Goal: Transaction & Acquisition: Subscribe to service/newsletter

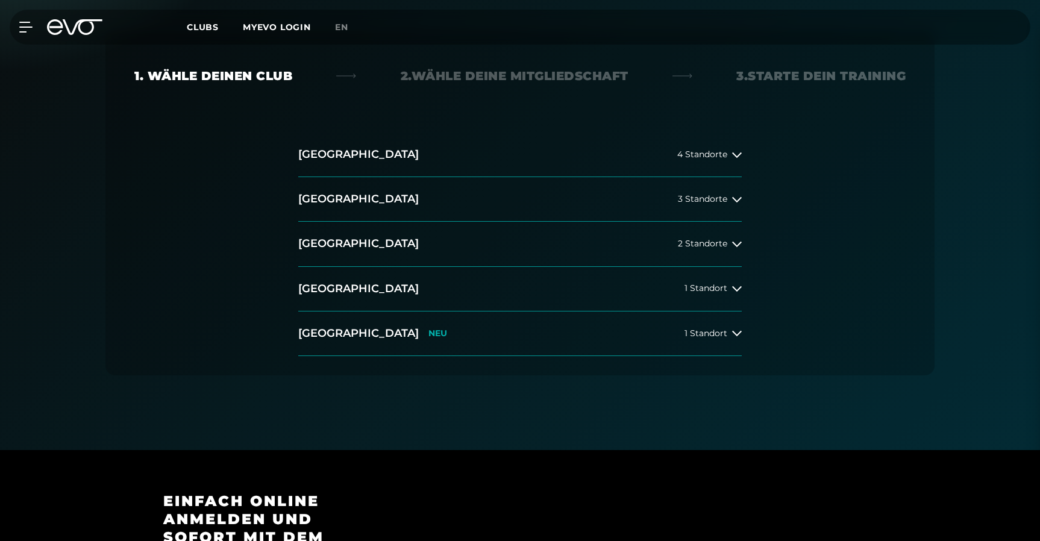
scroll to position [245, 0]
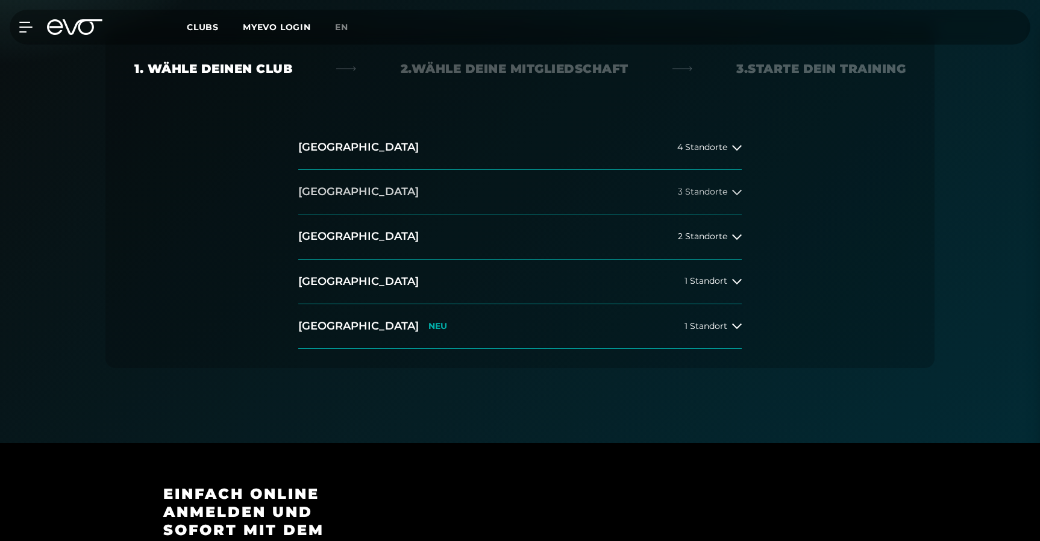
click at [723, 189] on span "3 Standorte" at bounding box center [702, 191] width 49 height 9
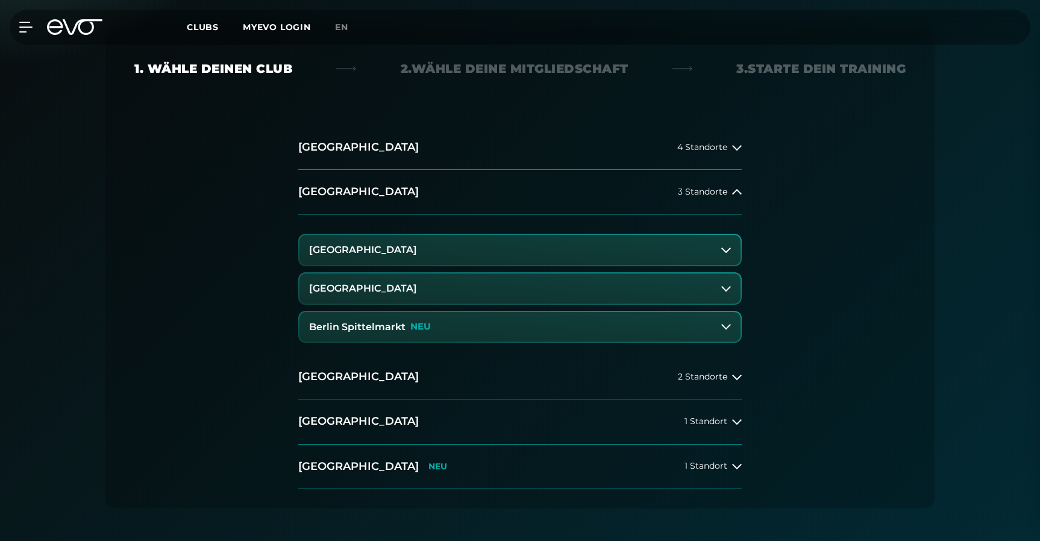
click at [578, 251] on button "Berlin Alexanderplatz" at bounding box center [519, 250] width 441 height 30
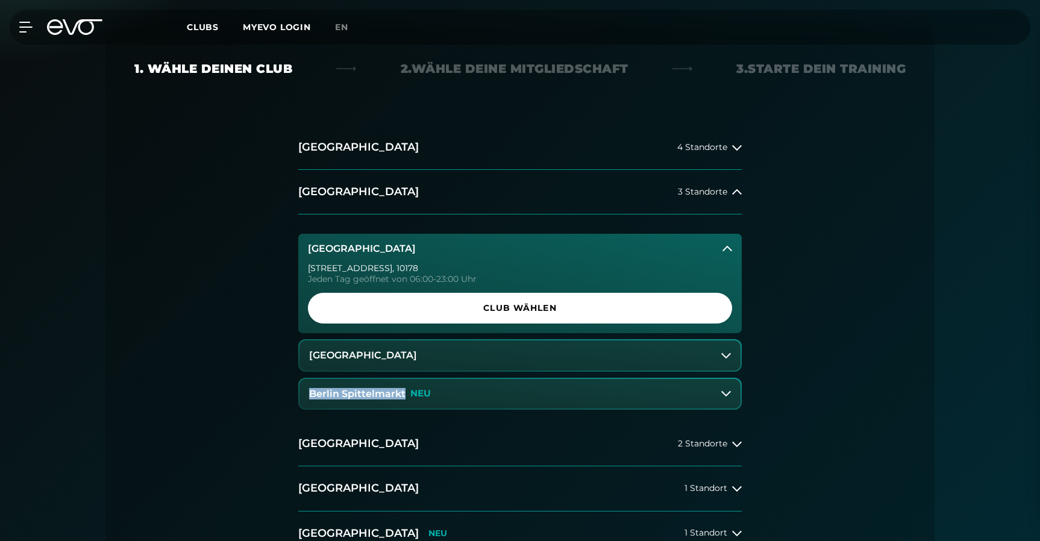
drag, startPoint x: 281, startPoint y: 404, endPoint x: 346, endPoint y: 382, distance: 68.6
click at [346, 382] on div "Hamburg 4 Standorte Berlin 3 Standorte Berlin Alexanderplatz Rosa-Luxemburg-Str…" at bounding box center [519, 350] width 771 height 450
copy h3 "Berlin Spittelmarkt"
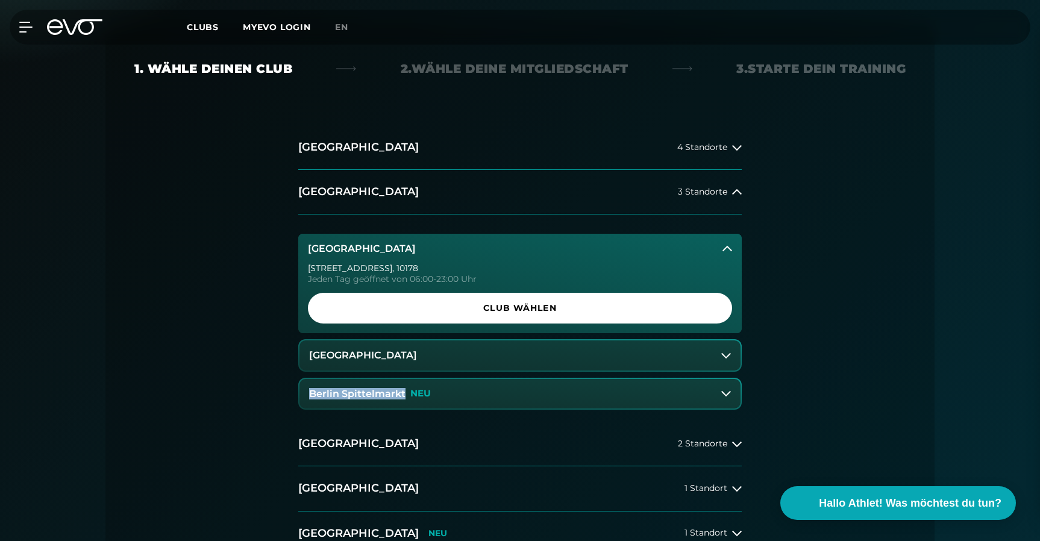
drag, startPoint x: 459, startPoint y: 359, endPoint x: 292, endPoint y: 351, distance: 167.1
click at [292, 351] on div "Hamburg 4 Standorte Berlin 3 Standorte Berlin Alexanderplatz Rosa-Luxemburg-Str…" at bounding box center [520, 340] width 463 height 431
drag, startPoint x: 292, startPoint y: 351, endPoint x: 440, endPoint y: 354, distance: 148.3
click at [440, 354] on div "Hamburg 4 Standorte Berlin 3 Standorte Berlin Alexanderplatz Rosa-Luxemburg-Str…" at bounding box center [520, 340] width 463 height 431
copy h3 "[GEOGRAPHIC_DATA]"
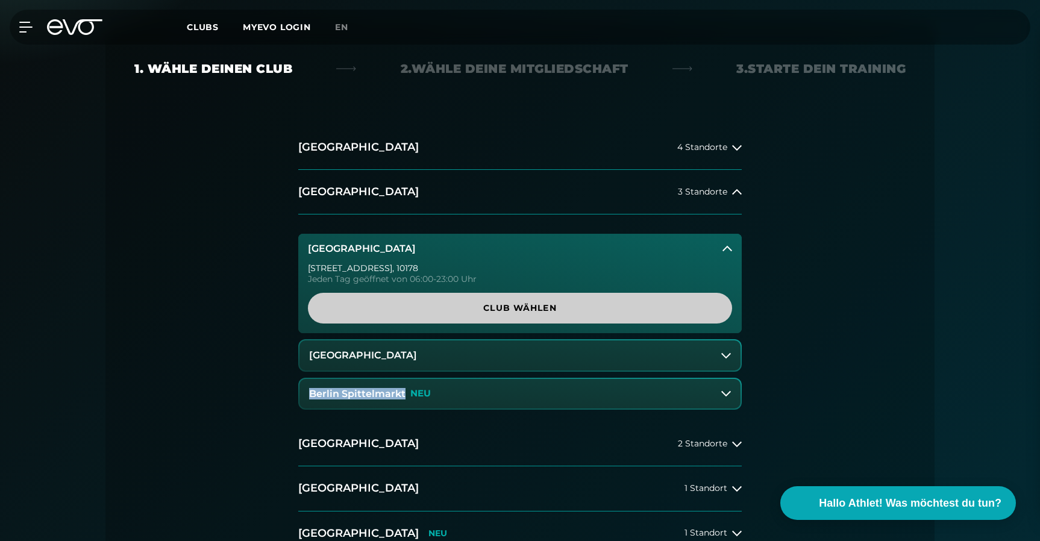
click at [568, 318] on span "Club wählen" at bounding box center [520, 308] width 424 height 31
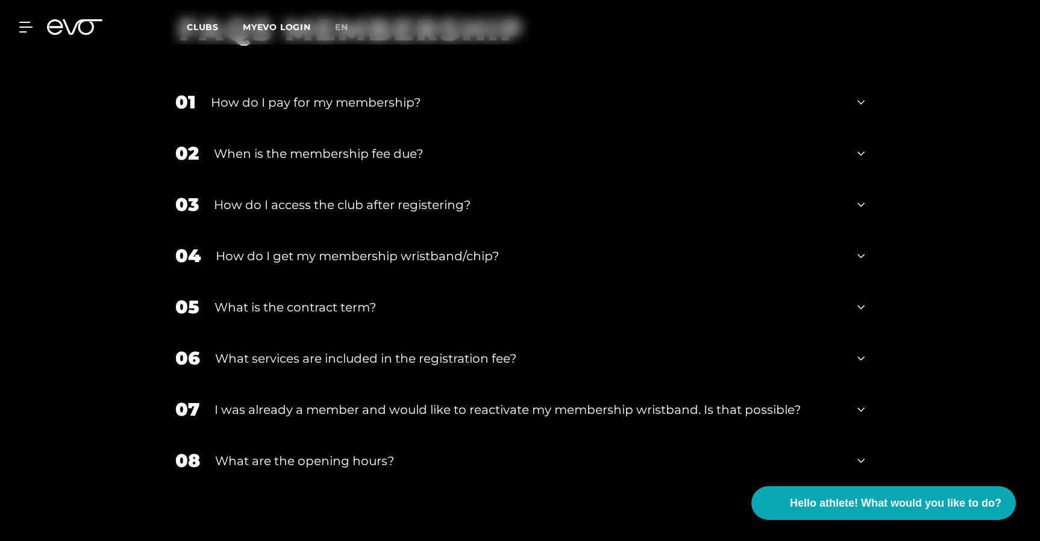
scroll to position [2145, 0]
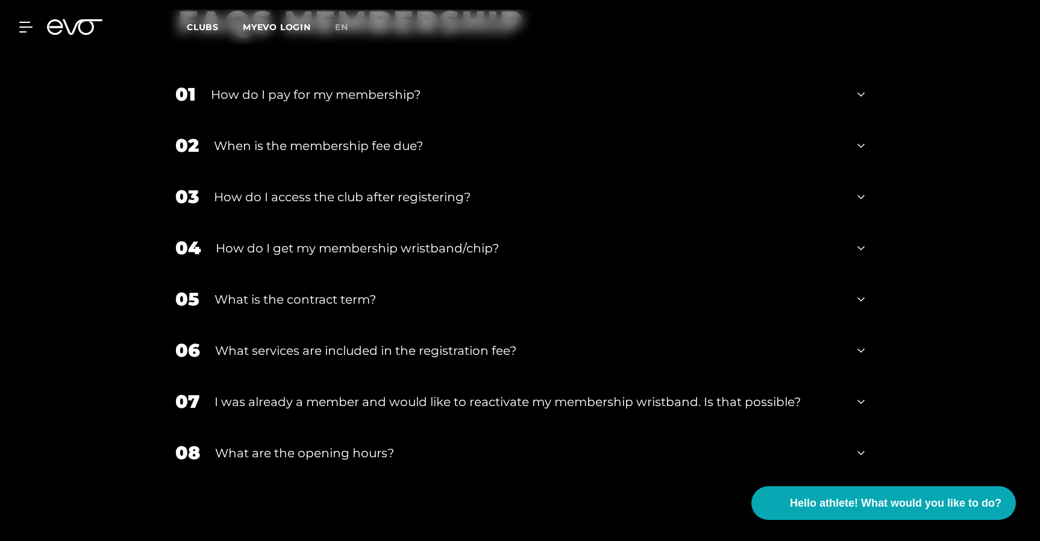
click at [340, 292] on font "What is the contract term?" at bounding box center [295, 299] width 161 height 14
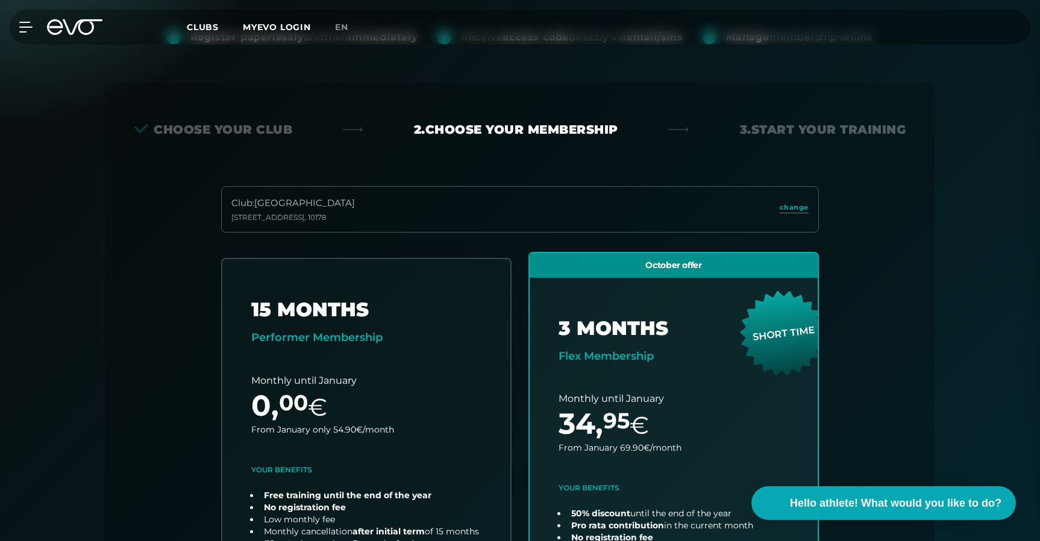
scroll to position [115, 0]
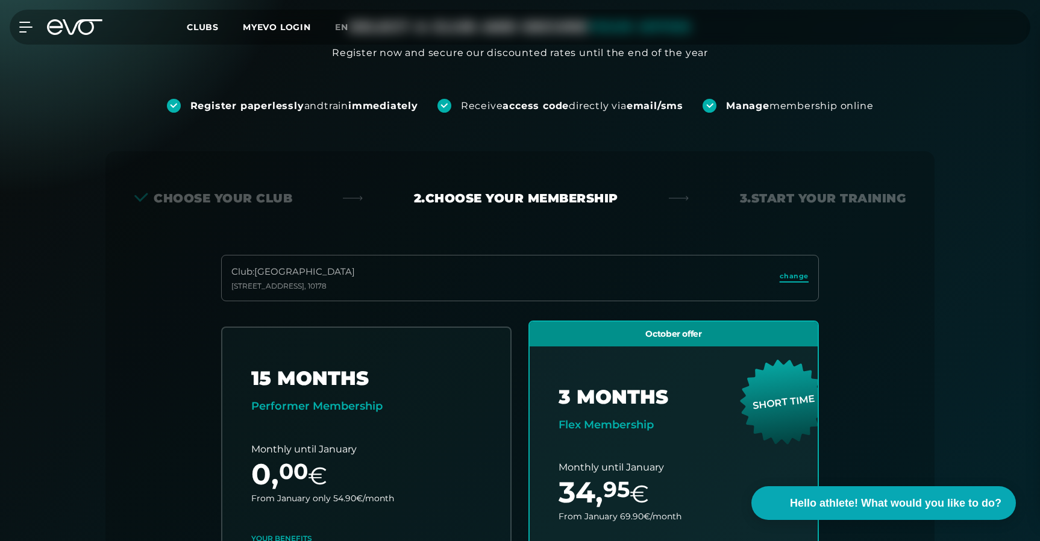
click at [789, 278] on font "change" at bounding box center [794, 276] width 29 height 8
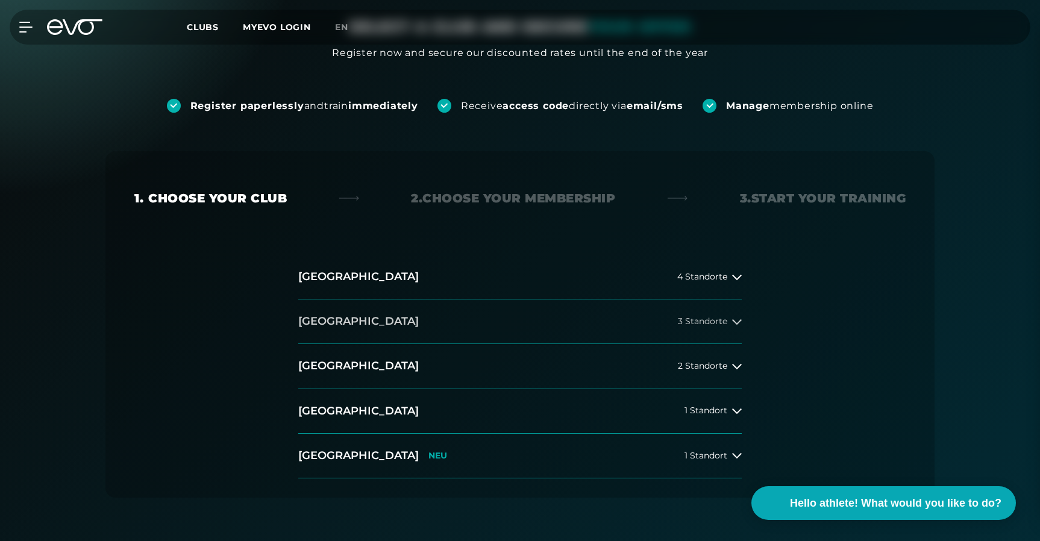
click at [721, 309] on button "Berlin 3 Standorte" at bounding box center [519, 321] width 443 height 45
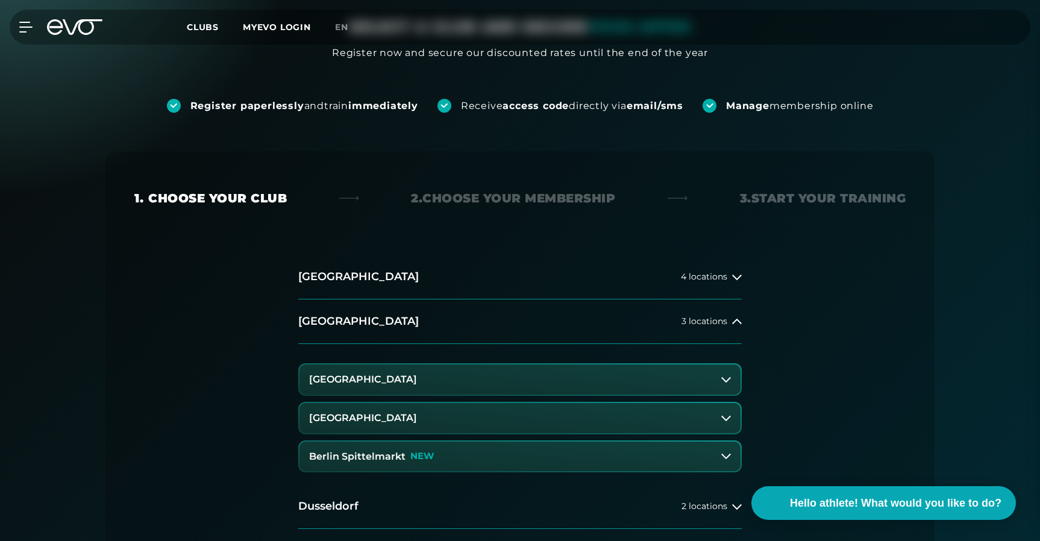
click at [578, 413] on button "[GEOGRAPHIC_DATA]" at bounding box center [519, 418] width 441 height 30
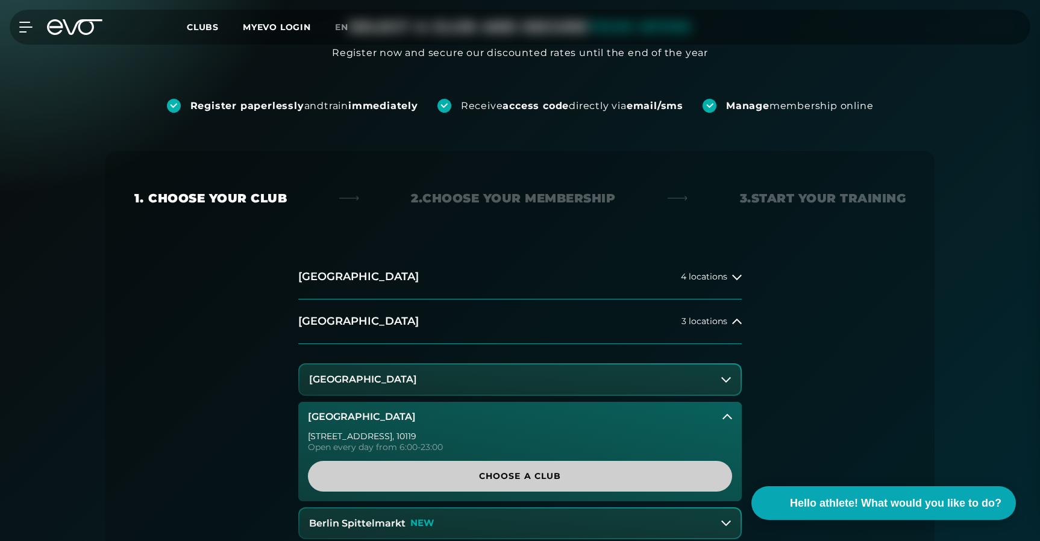
click at [579, 481] on span "Choose a club" at bounding box center [520, 476] width 366 height 13
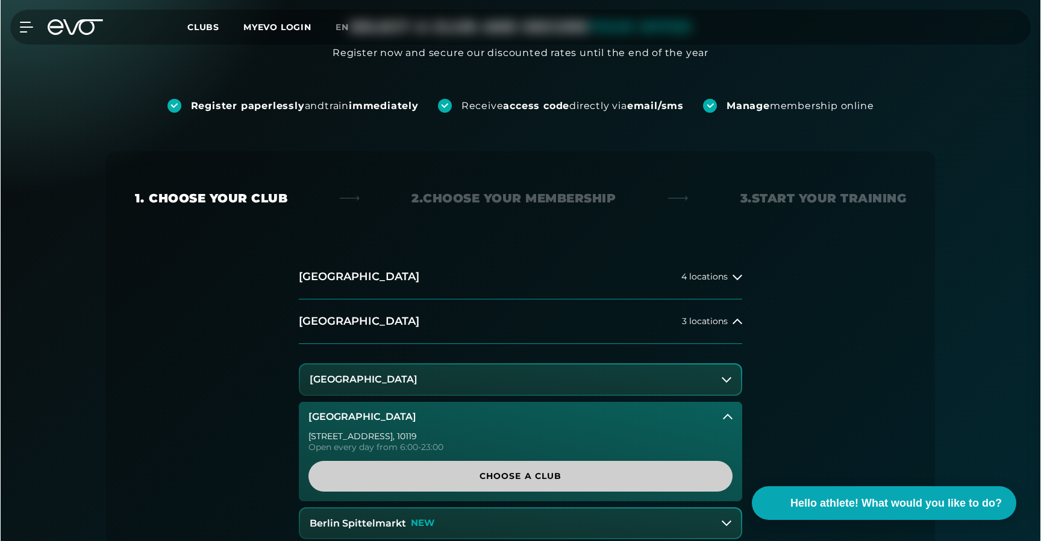
scroll to position [0, 0]
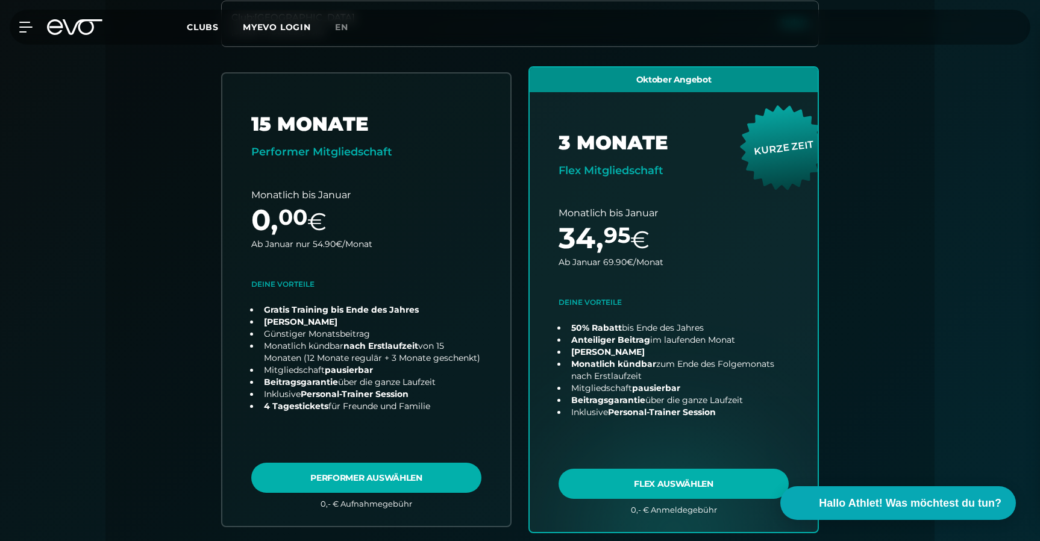
scroll to position [387, 0]
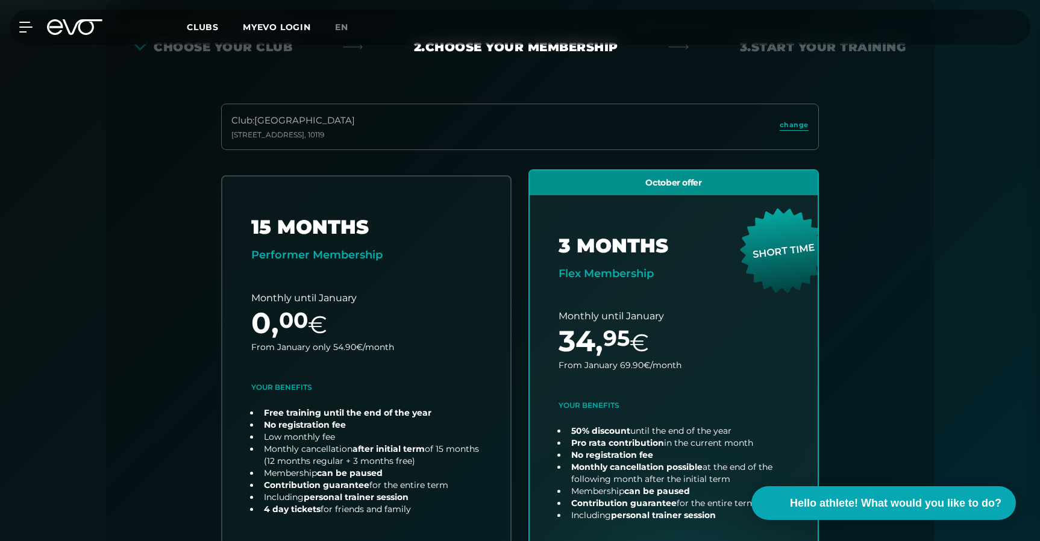
click at [980, 336] on div "Register paperlessly and train immediately Receive access code directly via ema…" at bounding box center [520, 411] width 1040 height 1004
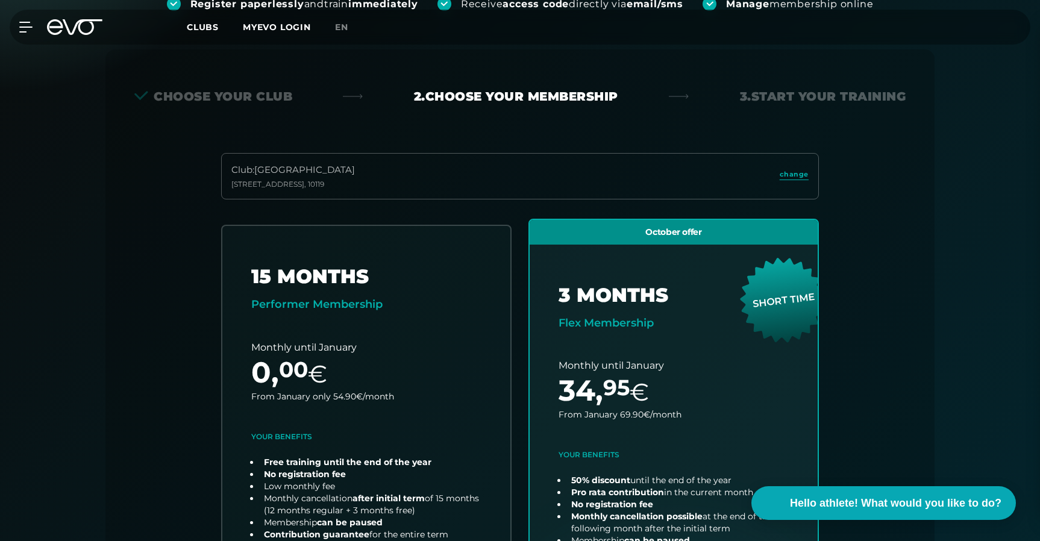
scroll to position [181, 0]
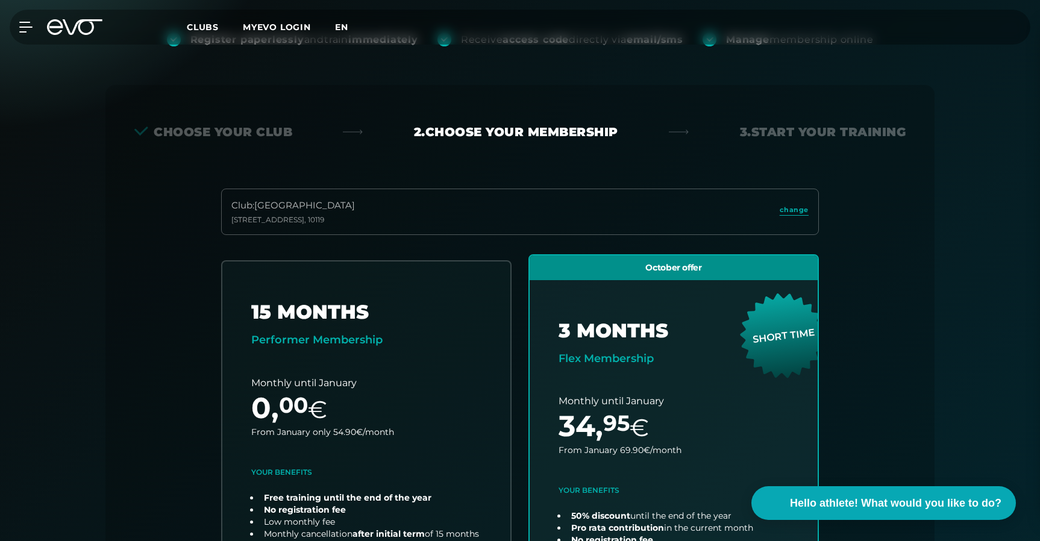
click at [344, 27] on font "en" at bounding box center [341, 27] width 13 height 11
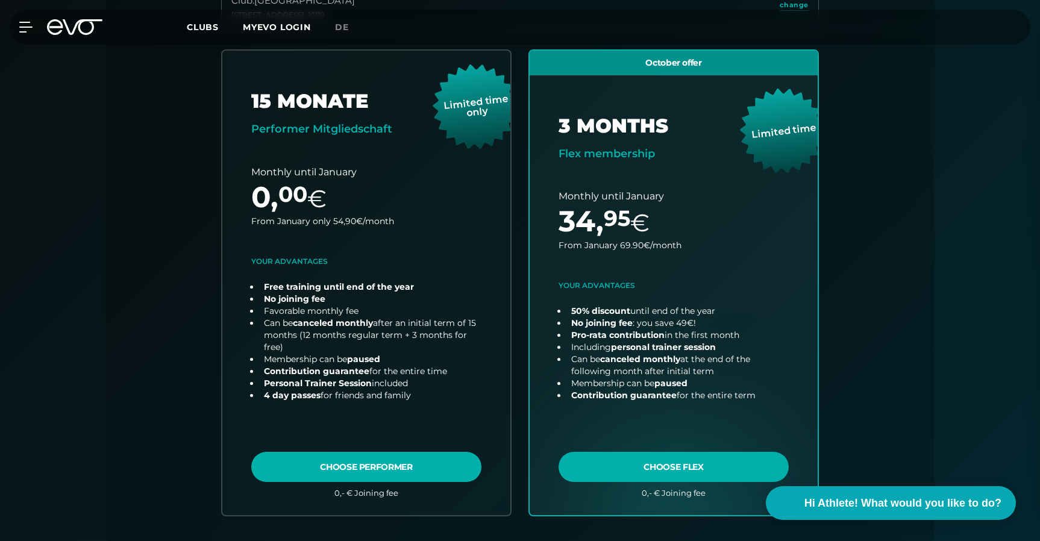
scroll to position [396, 0]
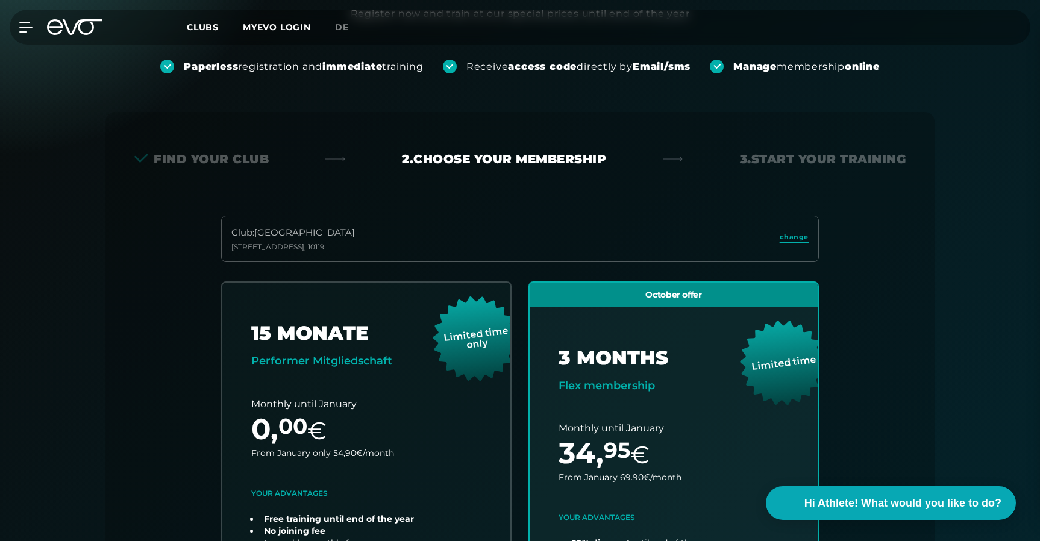
scroll to position [137, 0]
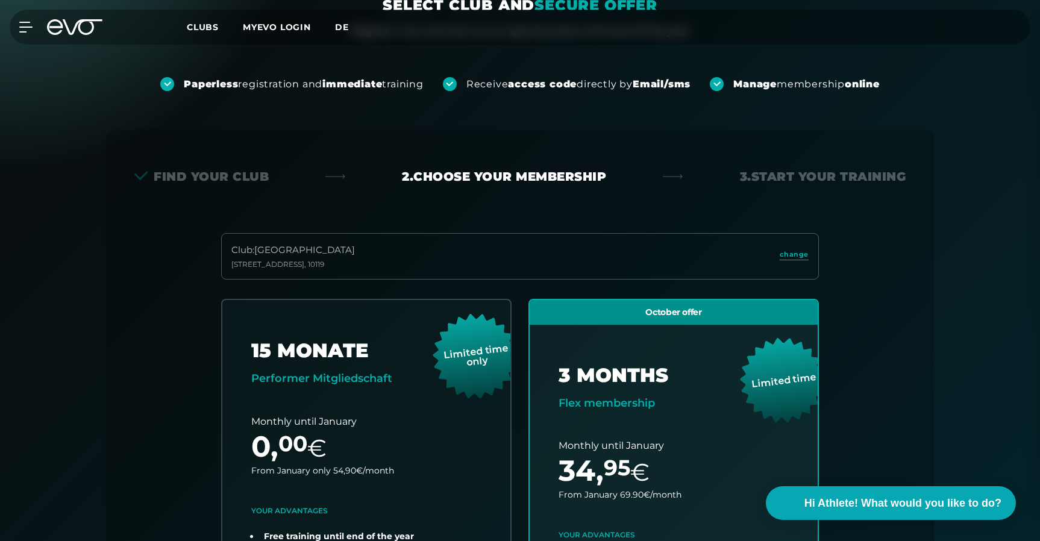
click at [339, 26] on span "de" at bounding box center [342, 27] width 14 height 11
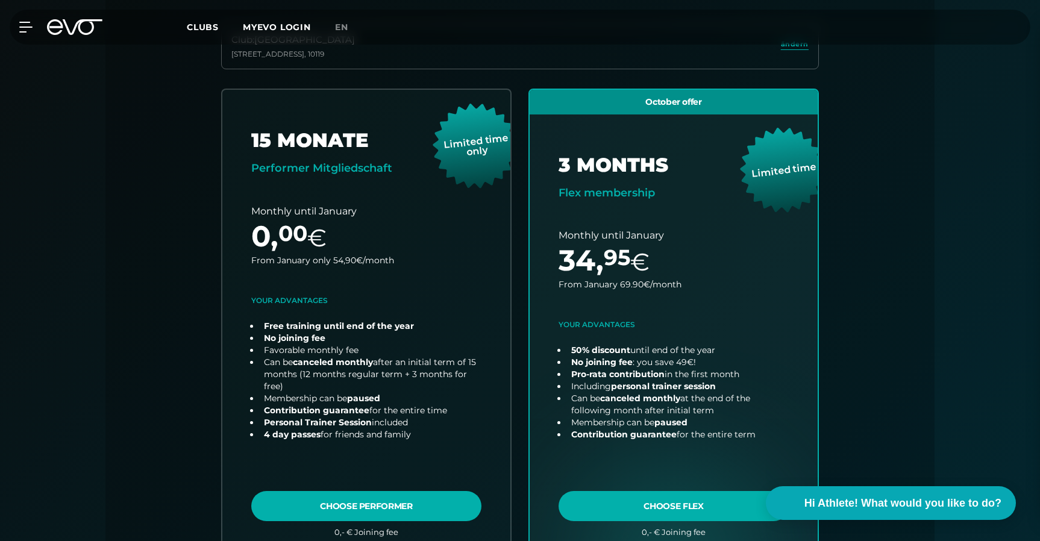
scroll to position [353, 0]
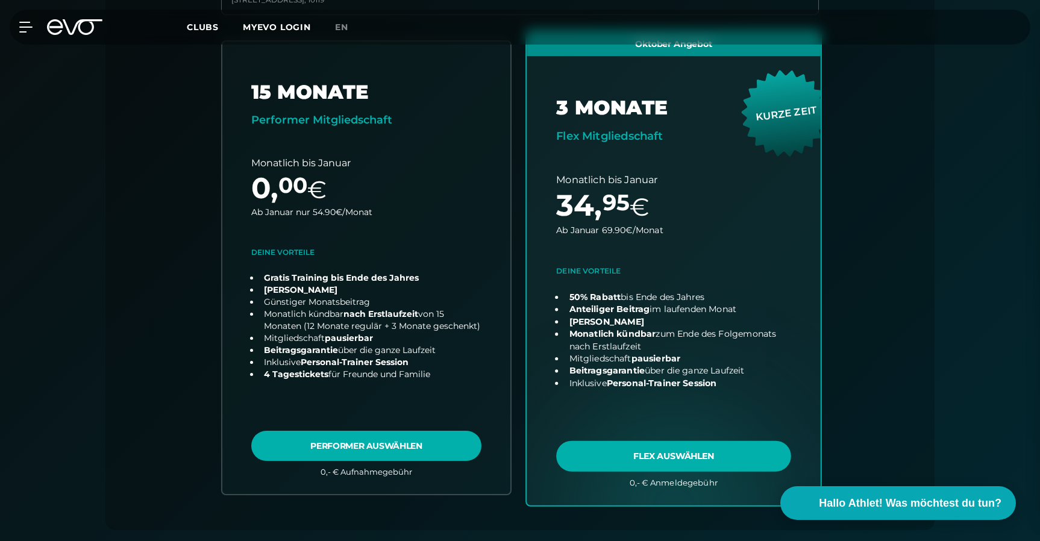
scroll to position [389, 0]
